Goal: Information Seeking & Learning: Compare options

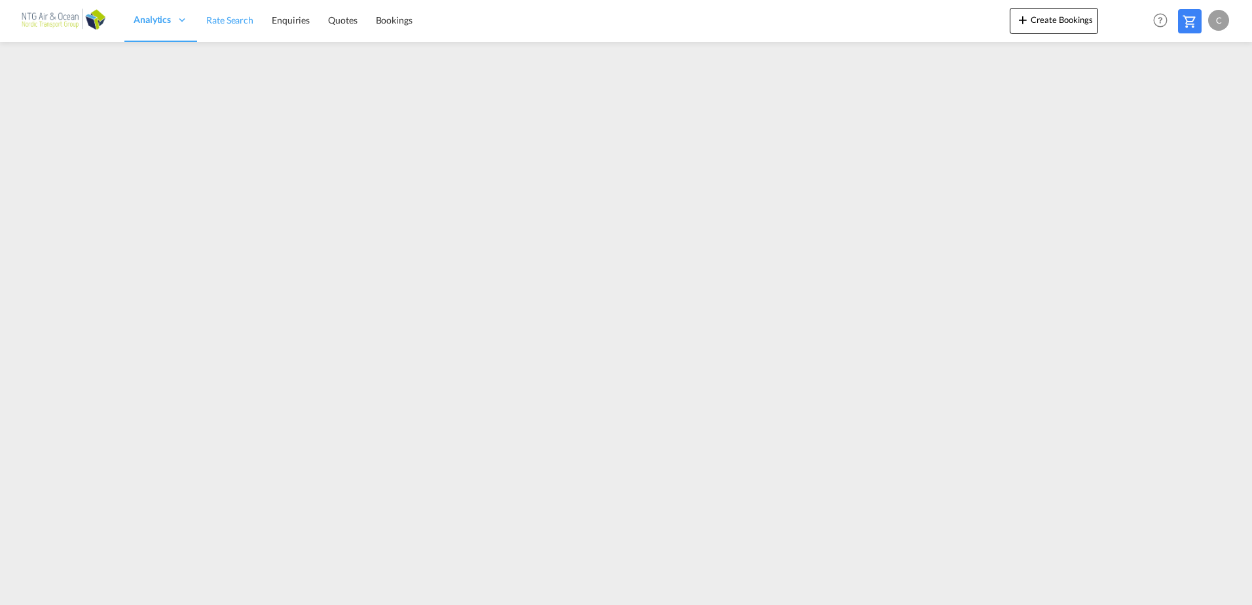
click at [226, 14] on span "Rate Search" at bounding box center [229, 20] width 47 height 13
